Goal: Task Accomplishment & Management: Manage account settings

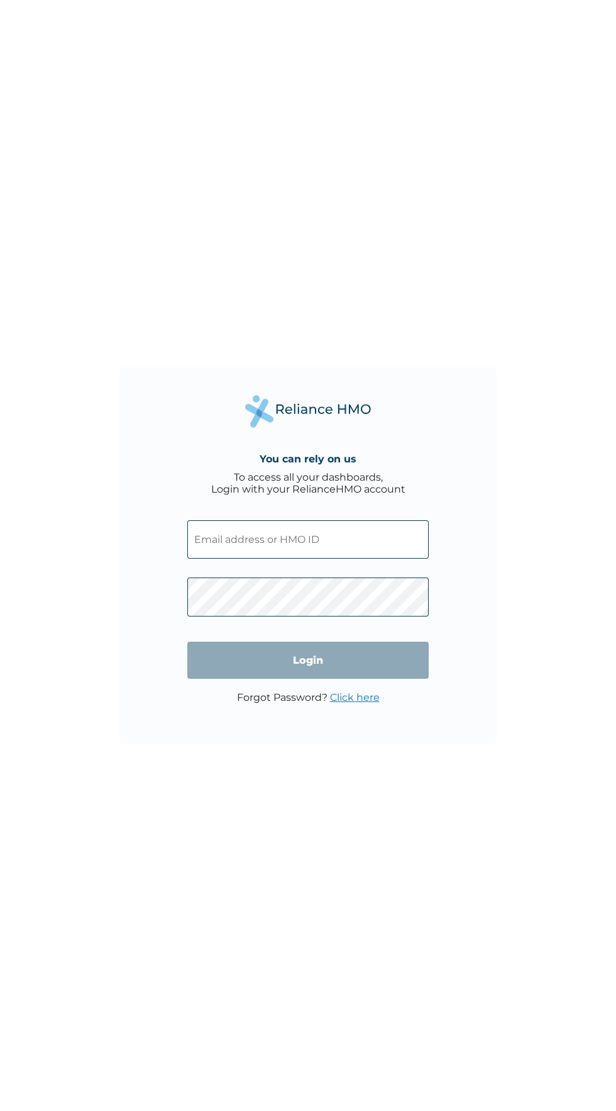
click at [387, 541] on input "text" at bounding box center [308, 539] width 242 height 38
click input "Login" at bounding box center [308, 660] width 242 height 37
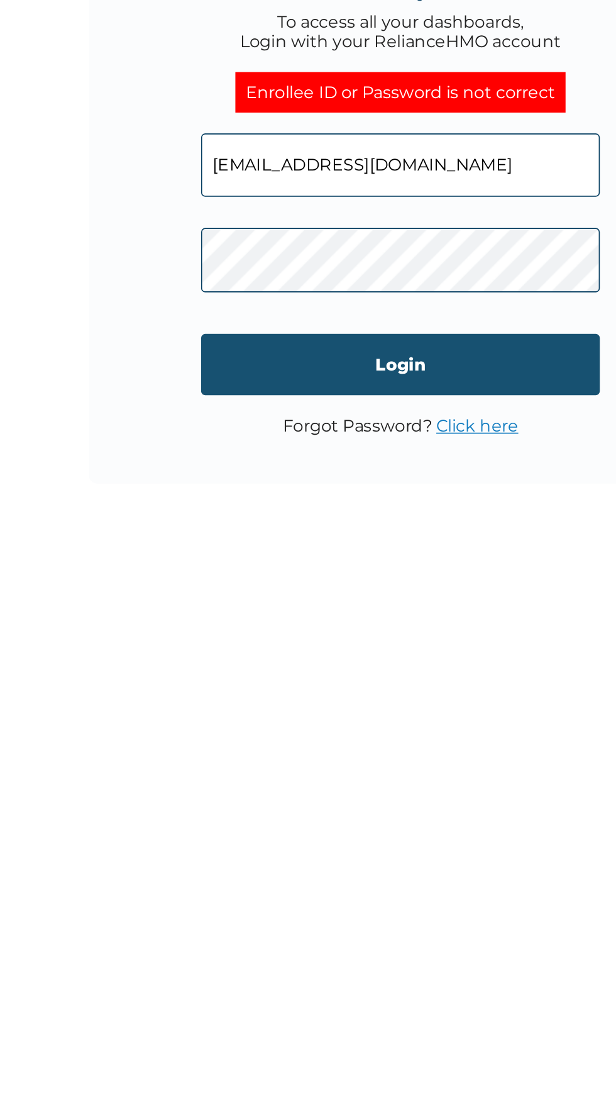
click at [228, 681] on input "Login" at bounding box center [308, 672] width 242 height 37
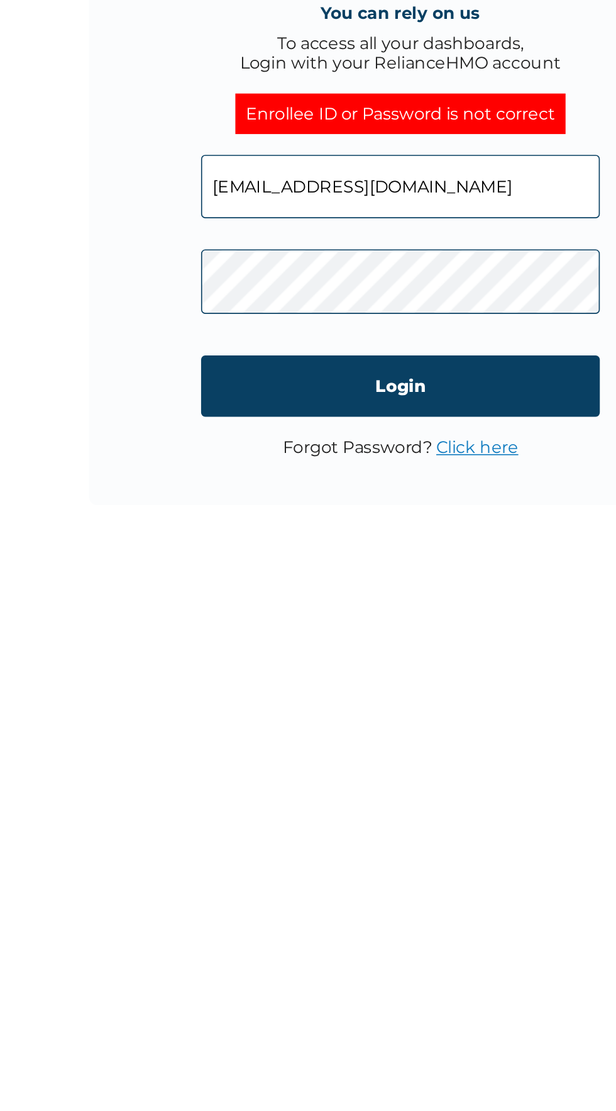
click at [325, 550] on input "[EMAIL_ADDRESS][DOMAIN_NAME]" at bounding box center [308, 551] width 242 height 38
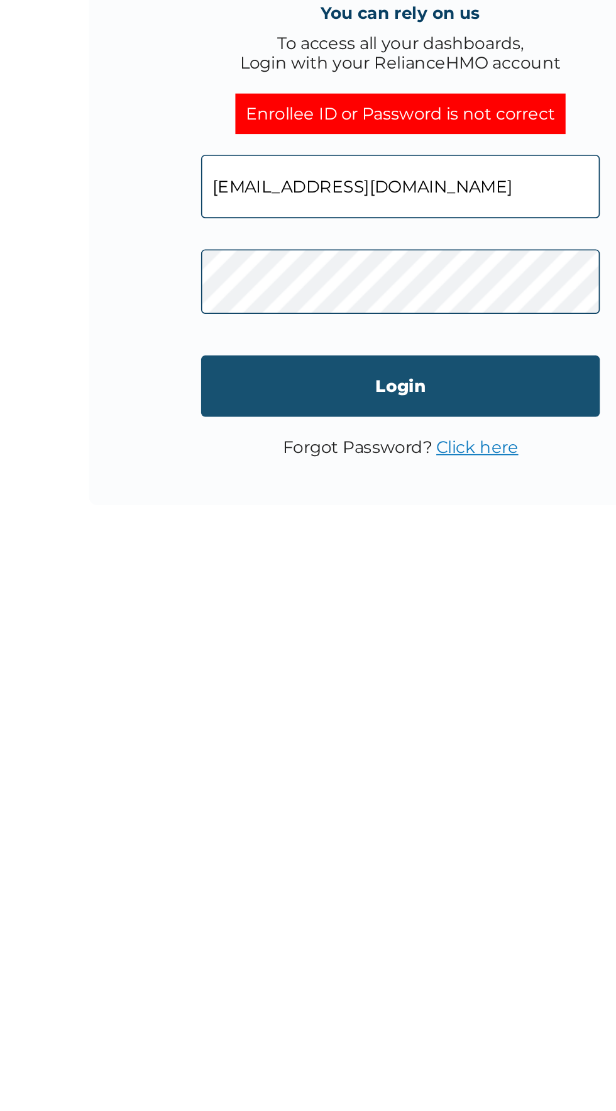
click at [388, 660] on input "Login" at bounding box center [308, 672] width 242 height 37
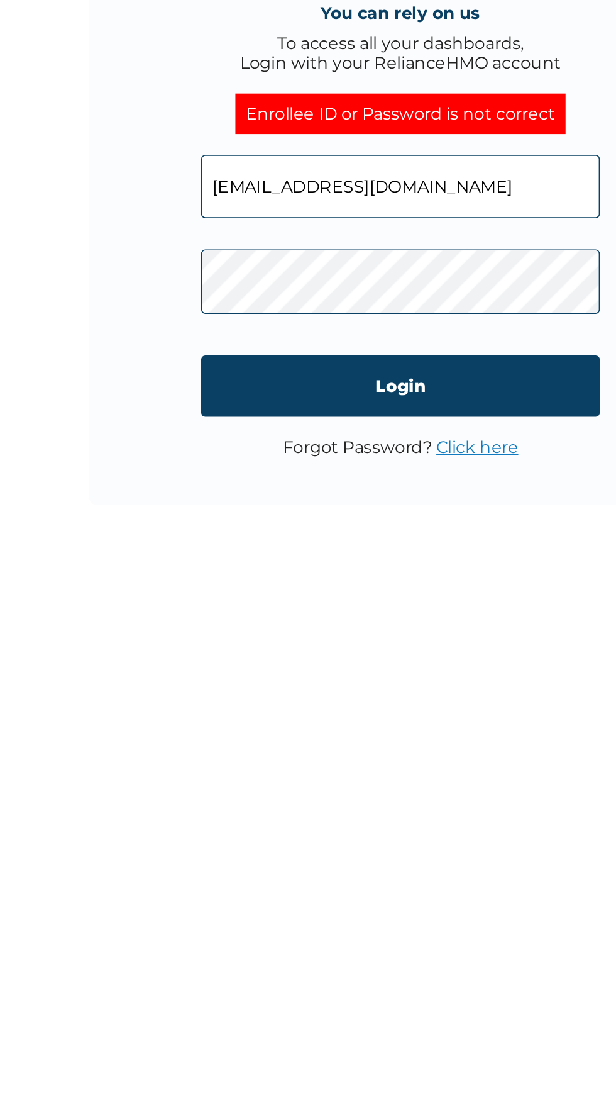
click at [299, 570] on input "[EMAIL_ADDRESS][DOMAIN_NAME]" at bounding box center [308, 551] width 242 height 38
click at [286, 547] on input "[EMAIL_ADDRESS][DOMAIN_NAME]" at bounding box center [308, 551] width 242 height 38
paste input "RET/46460/A"
type input "RET/46460/A"
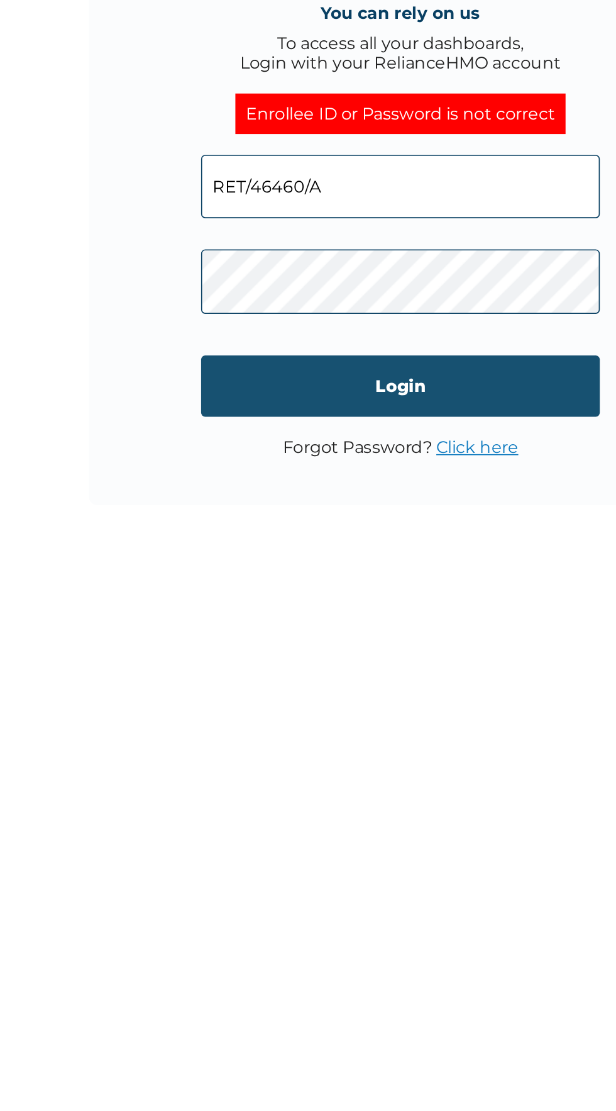
click at [208, 682] on input "Login" at bounding box center [308, 672] width 242 height 37
